Goal: Find specific page/section: Find specific page/section

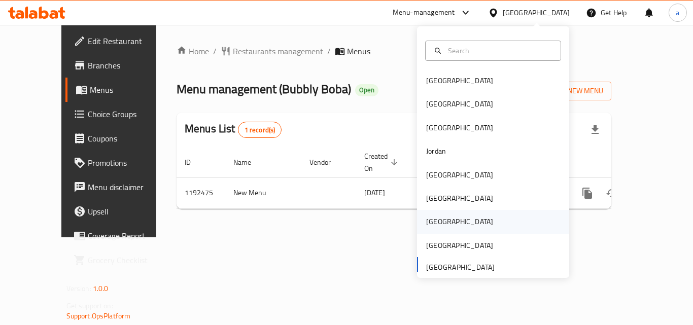
click at [441, 224] on div "[GEOGRAPHIC_DATA]" at bounding box center [459, 221] width 83 height 23
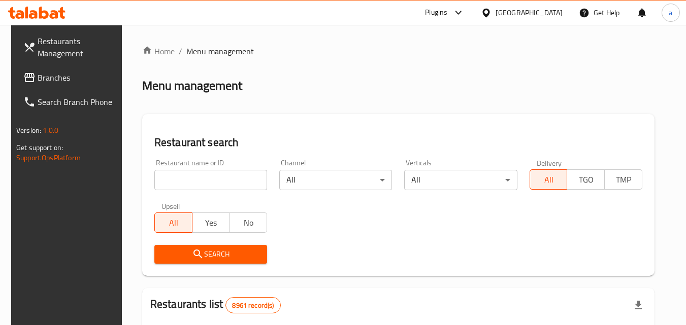
click at [495, 14] on div at bounding box center [488, 12] width 15 height 11
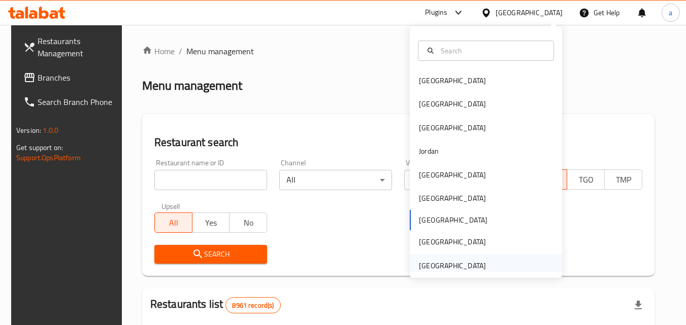
click at [442, 261] on div "[GEOGRAPHIC_DATA]" at bounding box center [452, 265] width 67 height 11
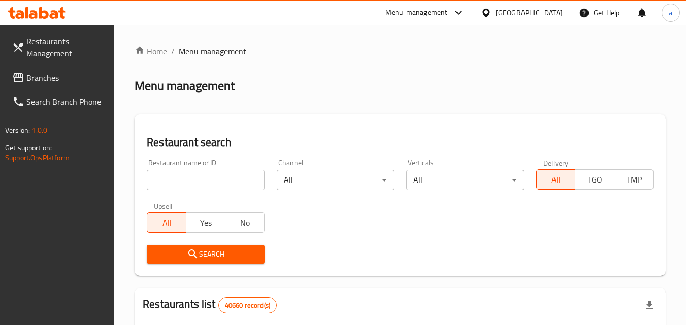
click at [65, 78] on span "Branches" at bounding box center [66, 78] width 80 height 12
